Goal: Obtain resource: Download file/media

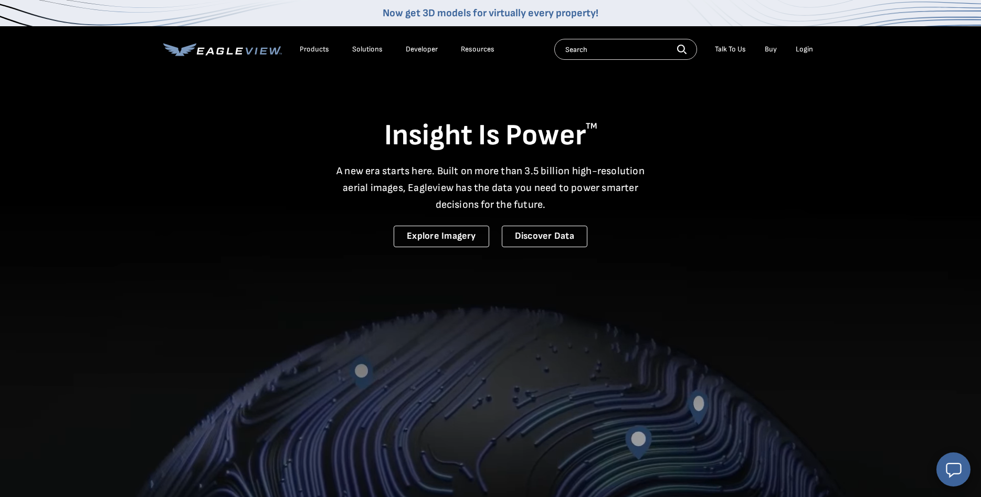
click at [806, 50] on div "Login" at bounding box center [803, 49] width 17 height 9
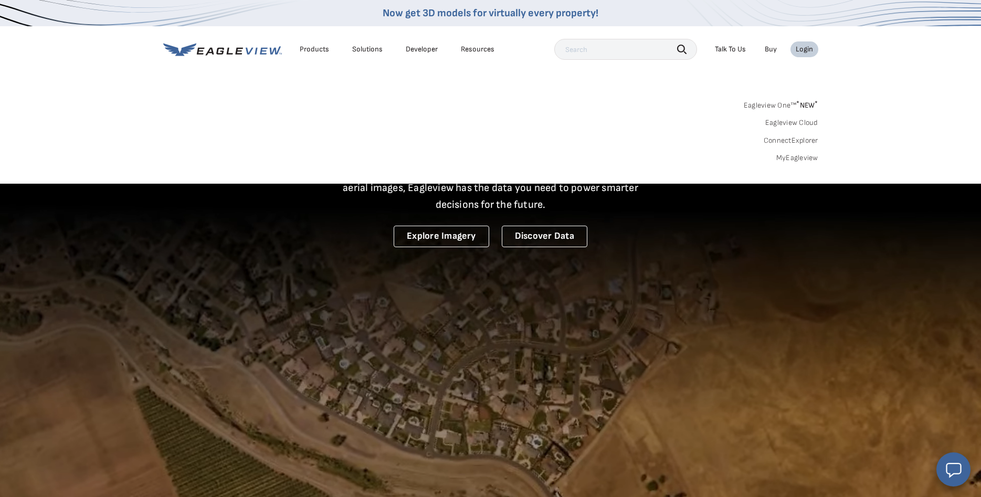
click at [790, 155] on link "MyEagleview" at bounding box center [797, 157] width 42 height 9
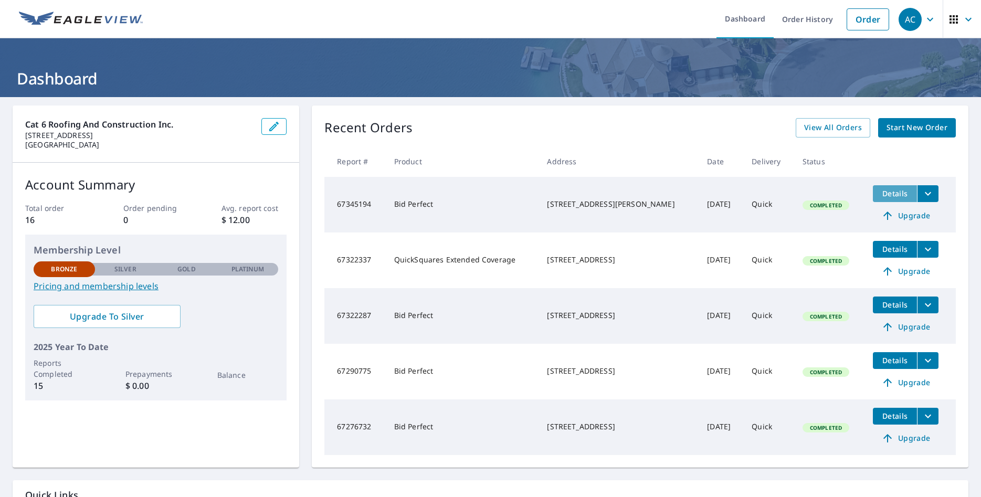
click at [881, 195] on span "Details" at bounding box center [894, 193] width 31 height 10
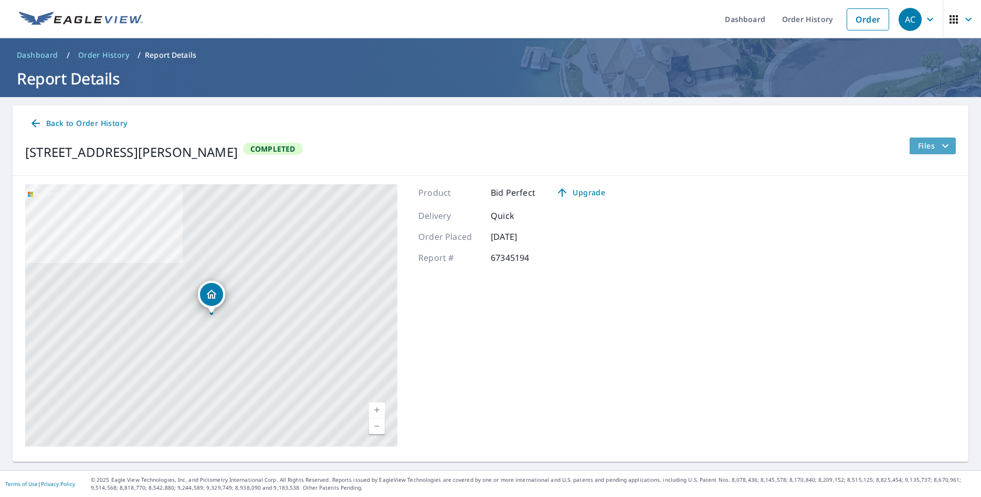
click at [940, 148] on icon "filesDropdownBtn-67345194" at bounding box center [945, 146] width 13 height 13
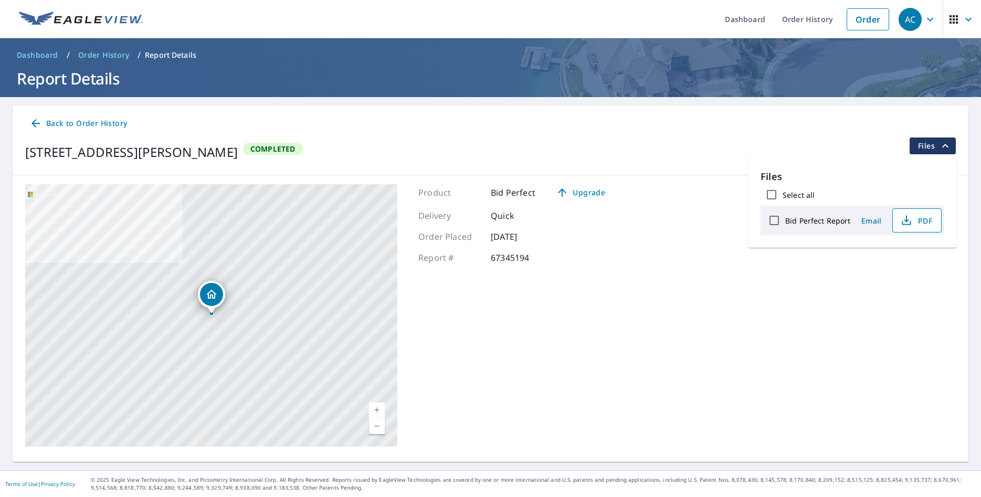
click at [924, 220] on span "PDF" at bounding box center [916, 220] width 34 height 13
